Goal: Navigation & Orientation: Find specific page/section

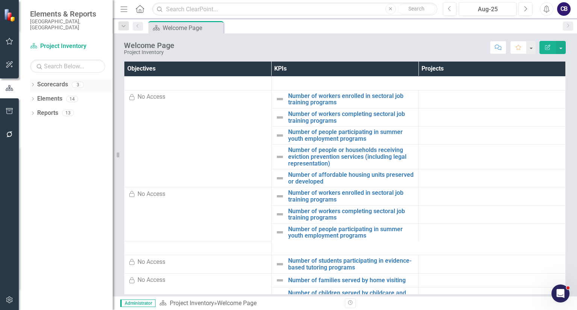
click at [36, 79] on div "Dropdown Scorecards 3" at bounding box center [71, 86] width 83 height 14
click at [32, 83] on icon "Dropdown" at bounding box center [32, 85] width 5 height 4
click at [60, 112] on div "Participatory Budgeting Scoring" at bounding box center [76, 113] width 71 height 12
click at [49, 109] on link "Participatory Budgeting Scoring" at bounding box center [76, 113] width 71 height 9
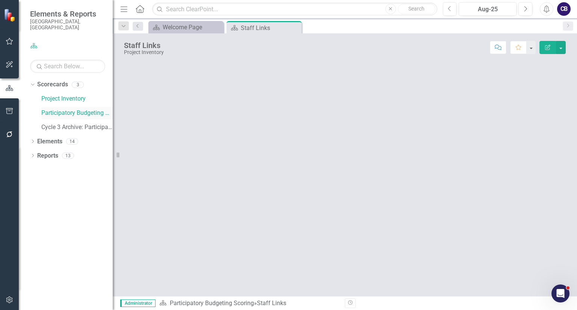
click at [49, 109] on link "Participatory Budgeting Scoring" at bounding box center [76, 113] width 71 height 9
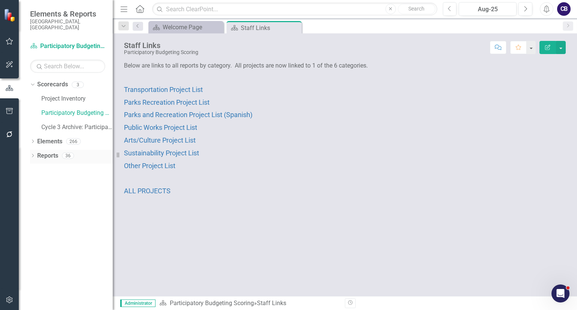
click at [33, 154] on icon "Dropdown" at bounding box center [32, 156] width 5 height 4
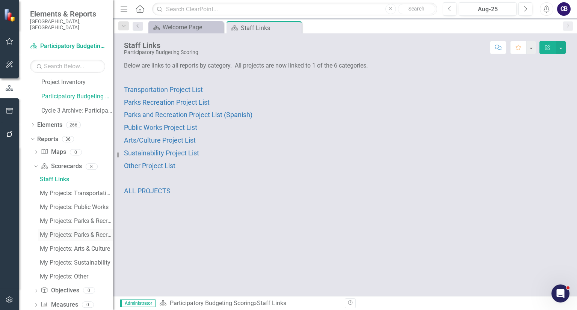
scroll to position [17, 0]
click at [65, 259] on div "My Projects: Sustainability" at bounding box center [76, 262] width 73 height 7
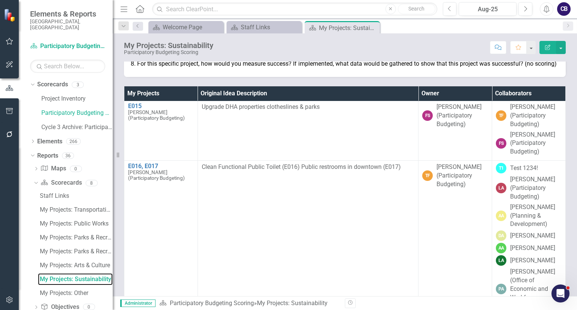
scroll to position [394, 0]
